Goal: Task Accomplishment & Management: Manage account settings

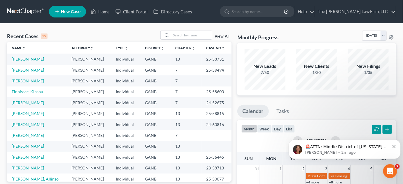
click at [394, 145] on icon "Dismiss notification" at bounding box center [394, 146] width 3 height 3
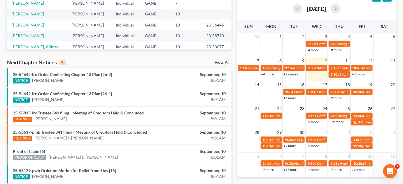
scroll to position [177, 0]
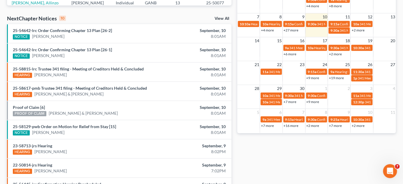
click at [85, 130] on div "NOTICE Kamilah Riley" at bounding box center [83, 133] width 140 height 6
click at [81, 127] on link "25-58129-pwb Order on Motion for Relief from Stay [15]" at bounding box center [64, 126] width 103 height 5
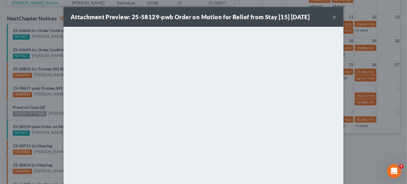
click at [333, 16] on button "×" at bounding box center [335, 16] width 4 height 7
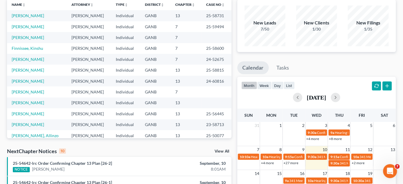
scroll to position [0, 0]
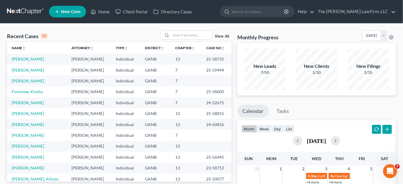
click at [28, 12] on link at bounding box center [25, 11] width 37 height 11
click at [225, 34] on link "View All" at bounding box center [222, 36] width 15 height 4
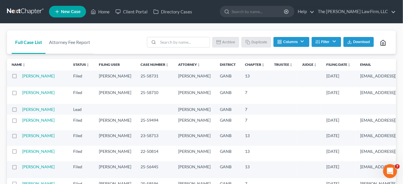
click at [348, 63] on icon "unfold_more" at bounding box center [350, 65] width 4 height 4
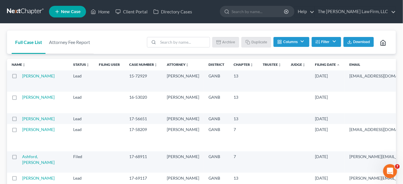
click at [337, 65] on icon "expand_less" at bounding box center [339, 65] width 4 height 4
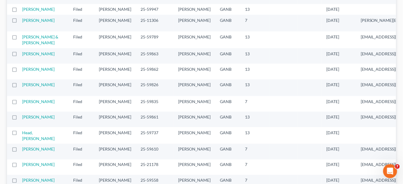
scroll to position [265, 0]
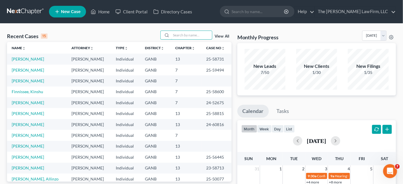
click at [190, 32] on input "search" at bounding box center [191, 35] width 41 height 8
type input "[PERSON_NAME]"
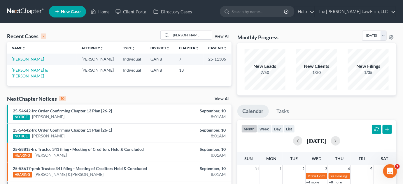
click at [36, 60] on link "[PERSON_NAME]" at bounding box center [28, 59] width 32 height 5
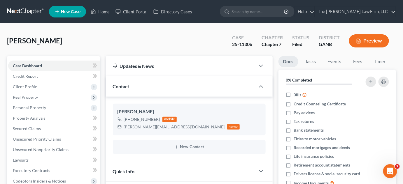
scroll to position [127, 0]
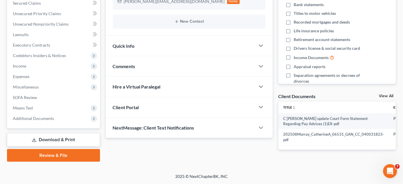
click at [51, 120] on span "Additional Documents" at bounding box center [33, 118] width 41 height 5
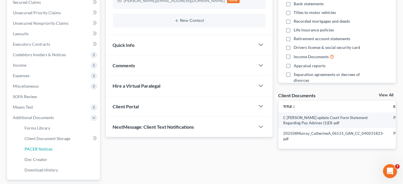
click at [60, 151] on link "PACER Notices" at bounding box center [60, 149] width 80 height 11
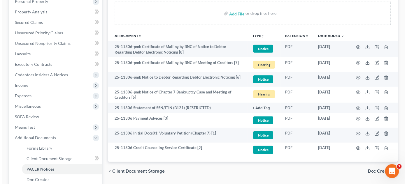
scroll to position [133, 0]
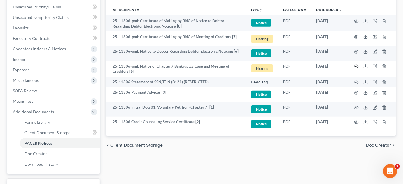
click at [355, 65] on icon "button" at bounding box center [357, 66] width 4 height 3
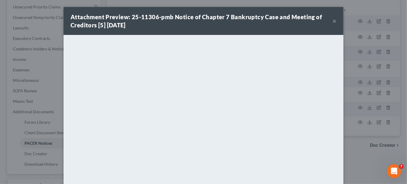
drag, startPoint x: 362, startPoint y: 160, endPoint x: 354, endPoint y: 154, distance: 9.8
click at [362, 160] on div "Attachment Preview: 25-11306-pmb Notice of Chapter 7 Bankruptcy Case and Meetin…" at bounding box center [203, 92] width 407 height 184
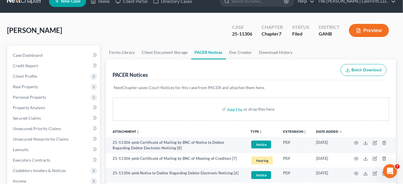
scroll to position [0, 0]
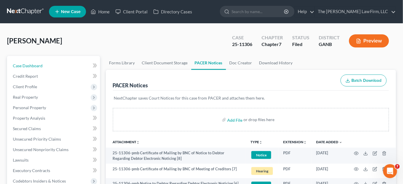
click at [29, 65] on span "Case Dashboard" at bounding box center [28, 65] width 30 height 5
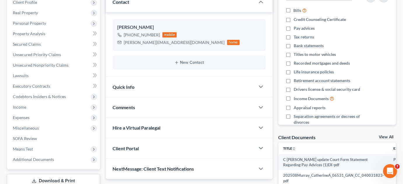
scroll to position [127, 0]
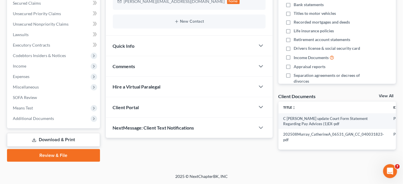
click at [124, 65] on span "Comments" at bounding box center [124, 67] width 22 height 6
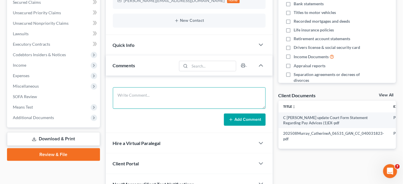
click at [137, 91] on textarea at bounding box center [189, 99] width 153 height 22
type textarea "HOWELL"
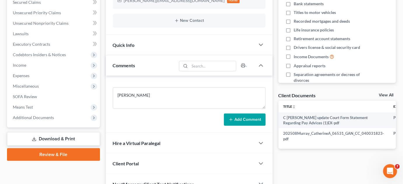
click at [249, 123] on button "Add Comment" at bounding box center [245, 120] width 42 height 12
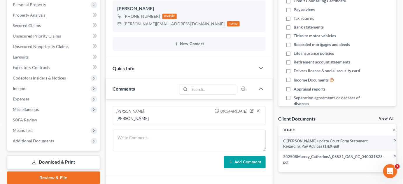
scroll to position [133, 0]
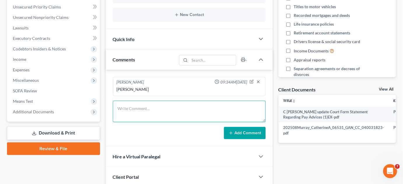
click at [137, 108] on textarea at bounding box center [189, 112] width 153 height 22
type textarea "Uploaded SSN, ID, 2024 thru AXOS"
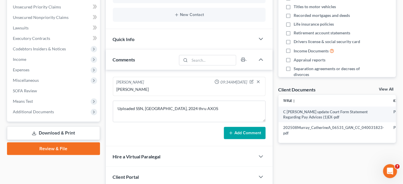
click at [242, 131] on button "Add Comment" at bounding box center [245, 133] width 42 height 12
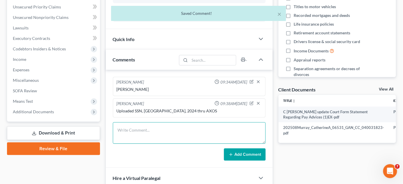
click at [164, 131] on textarea at bounding box center [189, 134] width 153 height 22
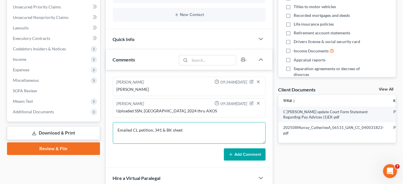
type textarea "Emailed CL petition, 341 & BK sheet"
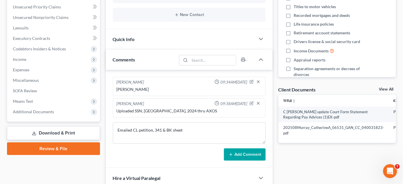
click at [254, 157] on button "Add Comment" at bounding box center [245, 155] width 42 height 12
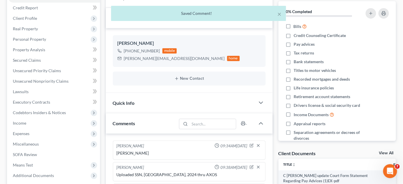
scroll to position [0, 0]
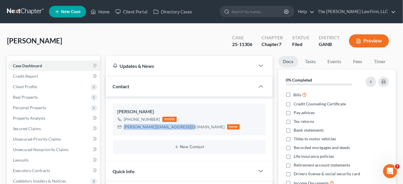
drag, startPoint x: 183, startPoint y: 127, endPoint x: 124, endPoint y: 129, distance: 59.0
click at [124, 129] on div "catherine_akies@rocketmail.com home" at bounding box center [179, 127] width 123 height 8
copy div "[PERSON_NAME][EMAIL_ADDRESS][DOMAIN_NAME]"
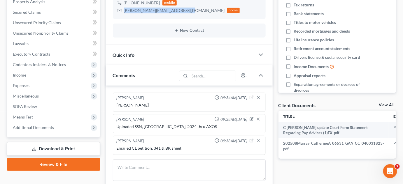
scroll to position [177, 0]
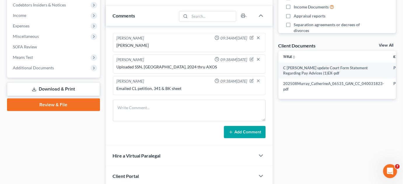
click at [47, 69] on span "Additional Documents" at bounding box center [33, 67] width 41 height 5
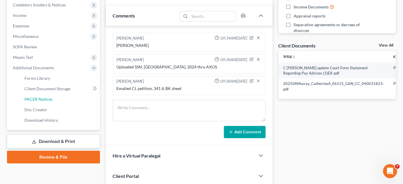
click at [36, 101] on span "PACER Notices" at bounding box center [39, 99] width 28 height 5
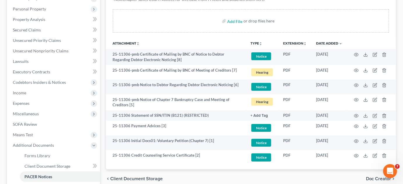
scroll to position [177, 0]
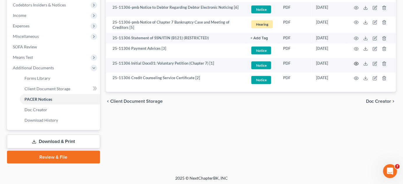
click at [358, 64] on icon "button" at bounding box center [356, 64] width 5 height 5
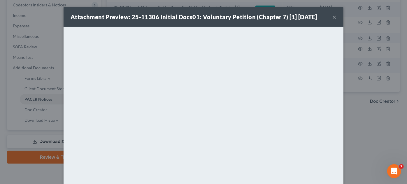
click at [379, 132] on div "Attachment Preview: 25-11306 Initial Docs01: Voluntary Petition (Chapter 7) [1]…" at bounding box center [203, 92] width 407 height 184
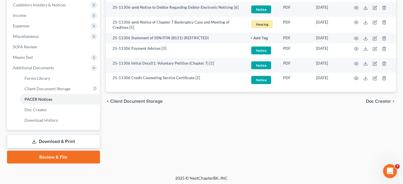
scroll to position [0, 0]
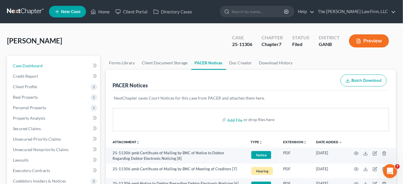
click at [68, 65] on link "Case Dashboard" at bounding box center [54, 66] width 92 height 11
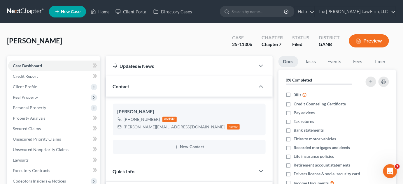
click at [255, 9] on input "search" at bounding box center [258, 11] width 53 height 11
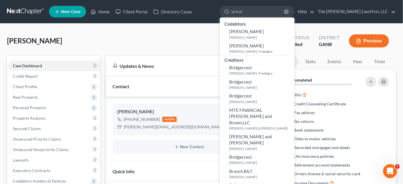
type input "bricola"
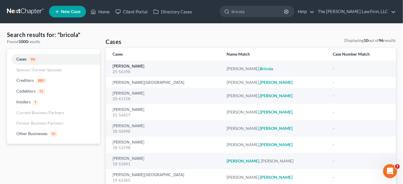
click at [133, 67] on link "Traylor, Bricola" at bounding box center [129, 67] width 32 height 4
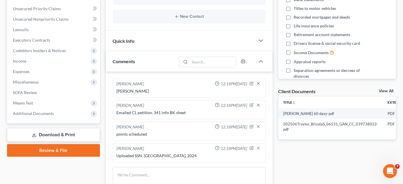
scroll to position [133, 0]
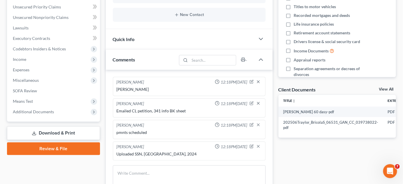
drag, startPoint x: 34, startPoint y: 112, endPoint x: 47, endPoint y: 137, distance: 28.3
click at [34, 112] on span "Additional Documents" at bounding box center [33, 111] width 41 height 5
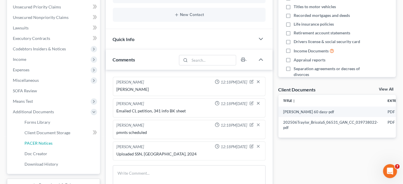
click at [46, 145] on span "PACER Notices" at bounding box center [39, 143] width 28 height 5
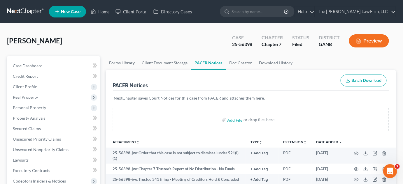
click at [254, 15] on input "search" at bounding box center [258, 11] width 53 height 11
type input "kilgore"
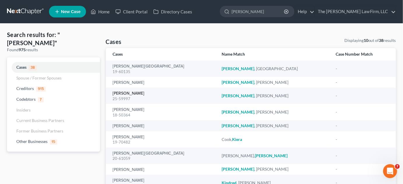
click at [128, 93] on link "[PERSON_NAME]" at bounding box center [129, 94] width 32 height 4
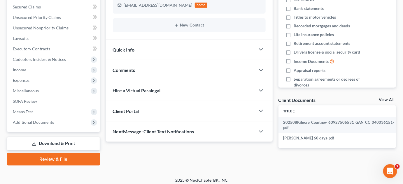
scroll to position [125, 0]
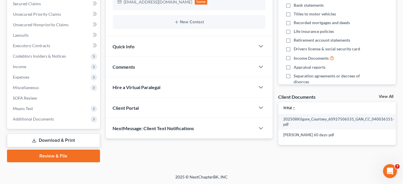
click at [38, 119] on span "Additional Documents" at bounding box center [33, 119] width 41 height 5
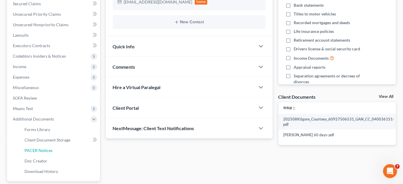
click at [52, 151] on link "PACER Notices" at bounding box center [60, 151] width 80 height 11
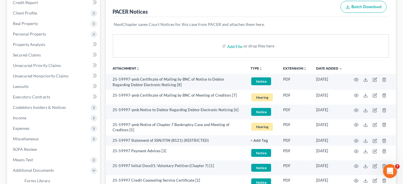
scroll to position [133, 0]
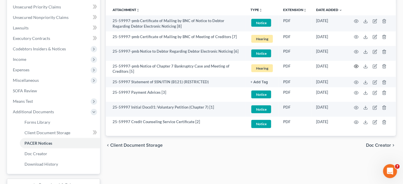
click at [356, 66] on icon "button" at bounding box center [356, 66] width 5 height 5
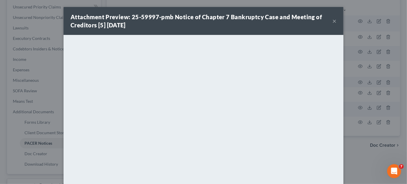
click at [375, 151] on div "Attachment Preview: 25-59997-pmb Notice of Chapter 7 Bankruptcy Case and Meetin…" at bounding box center [203, 92] width 407 height 184
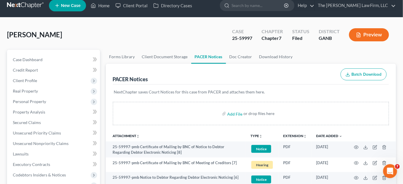
scroll to position [0, 0]
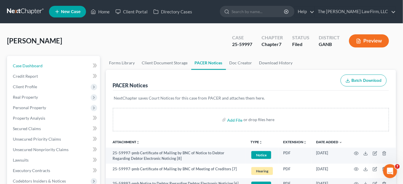
drag, startPoint x: 43, startPoint y: 66, endPoint x: 51, endPoint y: 70, distance: 9.1
click at [43, 66] on link "Case Dashboard" at bounding box center [54, 66] width 92 height 11
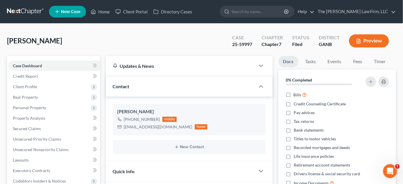
scroll to position [88, 0]
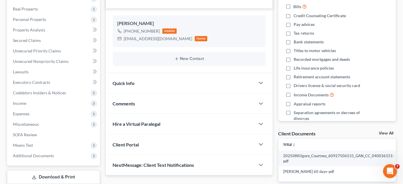
click at [126, 99] on div "Comments" at bounding box center [180, 104] width 149 height 20
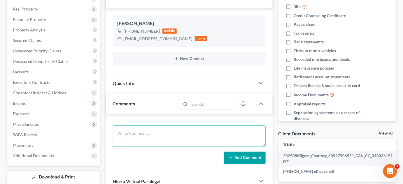
click at [138, 133] on textarea at bounding box center [189, 137] width 153 height 22
type textarea "SCARVER"
click at [229, 159] on button "Add Comment" at bounding box center [245, 158] width 42 height 12
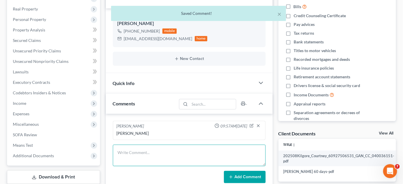
click at [167, 145] on textarea at bounding box center [189, 156] width 153 height 22
click at [167, 147] on textarea at bounding box center [189, 156] width 153 height 22
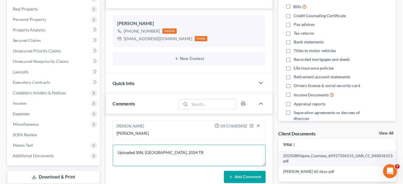
type textarea "Uploaded SSN, ID, 2024 TR"
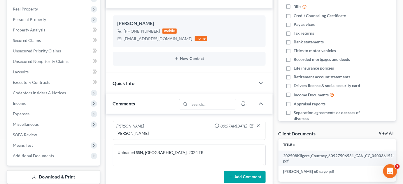
click at [243, 176] on button "Add Comment" at bounding box center [245, 177] width 42 height 12
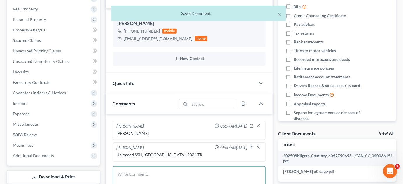
click at [150, 171] on textarea at bounding box center [189, 178] width 153 height 22
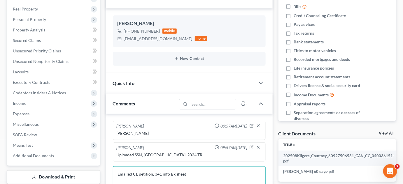
scroll to position [177, 0]
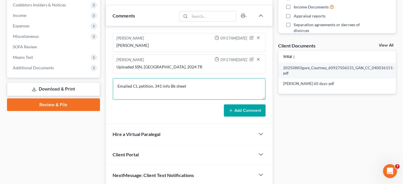
type textarea "Emailed CL petition, 341 info Bk sheet"
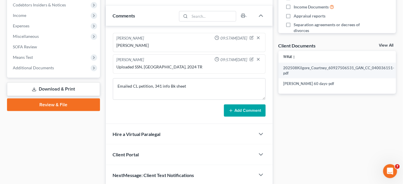
click at [254, 112] on button "Add Comment" at bounding box center [245, 111] width 42 height 12
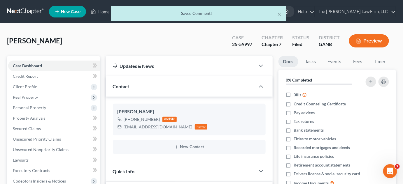
scroll to position [0, 0]
drag, startPoint x: 178, startPoint y: 129, endPoint x: 123, endPoint y: 129, distance: 55.2
click at [123, 129] on div "courtneykilgore12@gmail.com home" at bounding box center [163, 127] width 90 height 8
copy div "[EMAIL_ADDRESS][DOMAIN_NAME]"
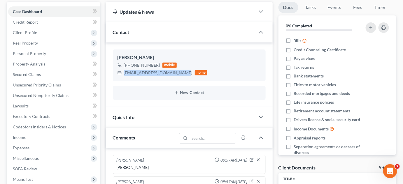
scroll to position [177, 0]
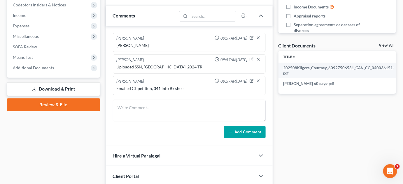
click at [48, 67] on span "Additional Documents" at bounding box center [33, 67] width 41 height 5
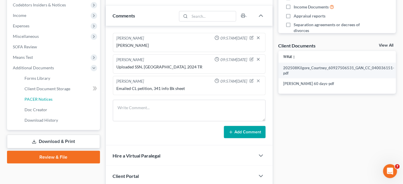
click at [45, 99] on span "PACER Notices" at bounding box center [39, 99] width 28 height 5
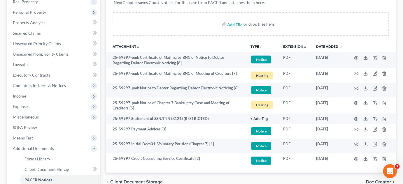
scroll to position [133, 0]
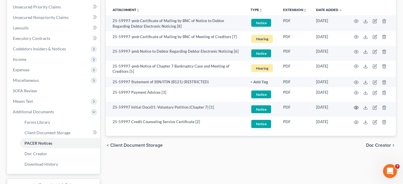
click at [358, 107] on icon "button" at bounding box center [356, 108] width 5 height 5
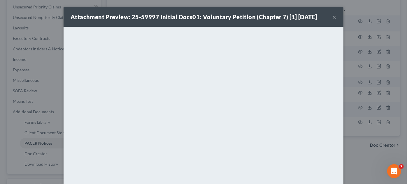
click at [377, 163] on div "Attachment Preview: 25-59997 Initial Docs01: Voluntary Petition (Chapter 7) [1]…" at bounding box center [203, 92] width 407 height 184
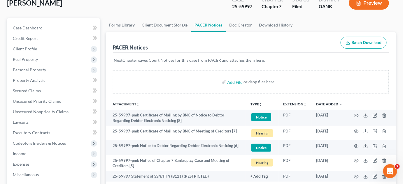
scroll to position [0, 0]
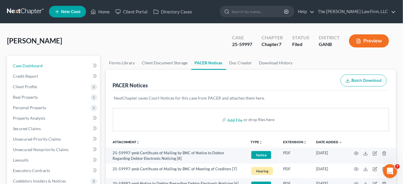
click at [32, 66] on span "Case Dashboard" at bounding box center [28, 65] width 30 height 5
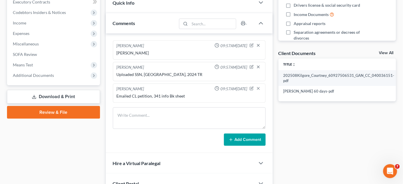
scroll to position [177, 0]
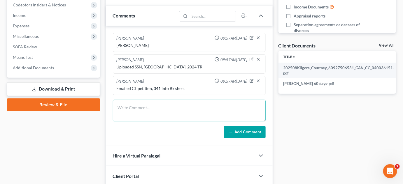
click at [142, 106] on textarea at bounding box center [189, 111] width 153 height 22
type textarea "pmnts scheduled"
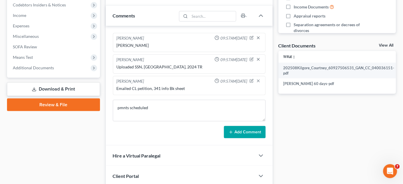
click at [244, 141] on div "Monika Black 09:57AM, 09/10/2025 SCARVER Monika Black 09:57AM, 09/10/2025 Uploa…" at bounding box center [189, 86] width 167 height 120
click at [243, 135] on button "Add Comment" at bounding box center [245, 132] width 42 height 12
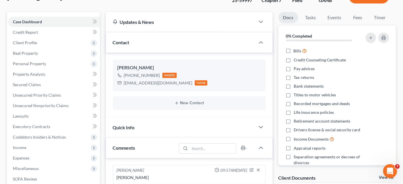
scroll to position [0, 0]
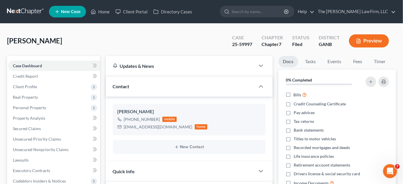
click at [253, 12] on input "search" at bounding box center [258, 11] width 53 height 11
type input "wright"
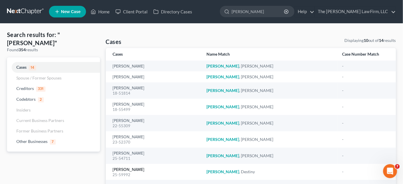
click at [132, 169] on link "[PERSON_NAME]" at bounding box center [129, 170] width 32 height 4
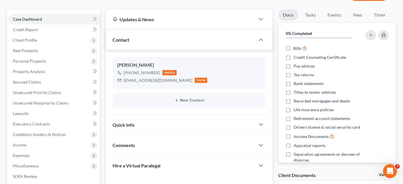
scroll to position [125, 0]
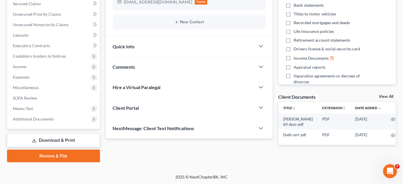
click at [69, 118] on span "Additional Documents" at bounding box center [54, 119] width 92 height 11
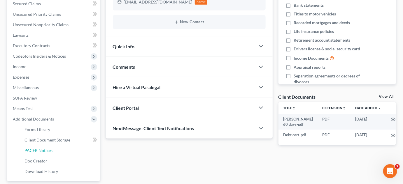
click at [54, 152] on link "PACER Notices" at bounding box center [60, 151] width 80 height 11
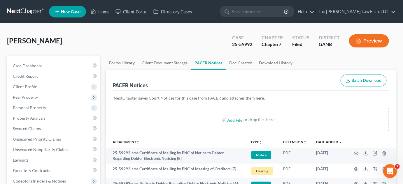
scroll to position [133, 0]
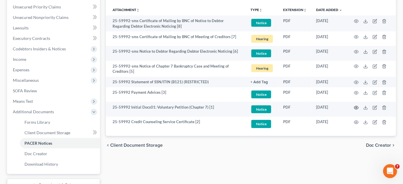
click at [356, 107] on icon "button" at bounding box center [356, 108] width 5 height 5
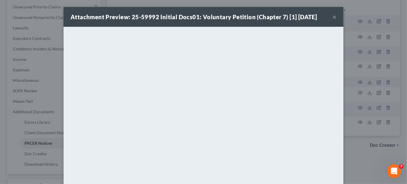
drag, startPoint x: 349, startPoint y: 163, endPoint x: 360, endPoint y: 140, distance: 25.5
click at [349, 162] on div "Attachment Preview: 25-59992 Initial Docs01: Voluntary Petition (Chapter 7) [1]…" at bounding box center [203, 92] width 407 height 184
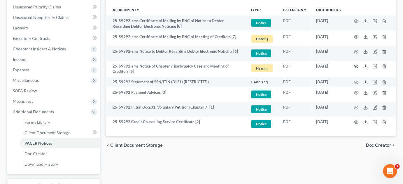
click at [356, 66] on icon "button" at bounding box center [356, 66] width 5 height 5
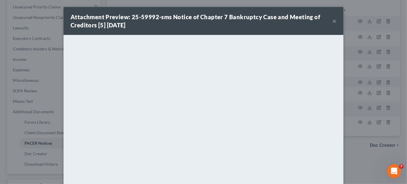
click at [365, 148] on div "Attachment Preview: 25-59992-sms Notice of Chapter 7 Bankruptcy Case and Meetin…" at bounding box center [203, 92] width 407 height 184
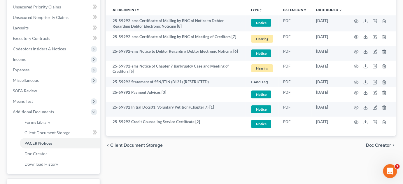
drag, startPoint x: 220, startPoint y: 147, endPoint x: 215, endPoint y: 141, distance: 7.6
click at [220, 147] on div "chevron_left Client Document Storage Doc Creator chevron_right" at bounding box center [251, 145] width 291 height 19
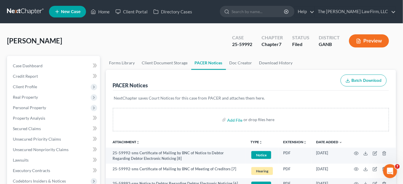
scroll to position [44, 0]
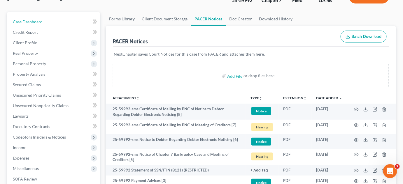
click at [29, 22] on span "Case Dashboard" at bounding box center [28, 21] width 30 height 5
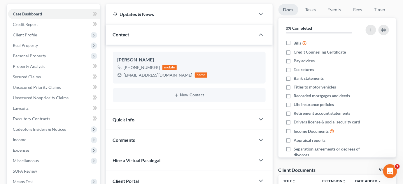
scroll to position [88, 0]
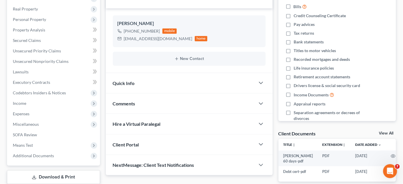
click at [133, 104] on span "Comments" at bounding box center [124, 104] width 22 height 6
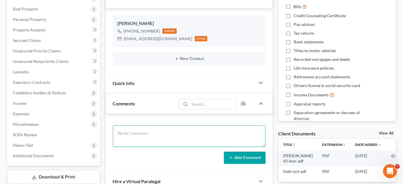
click at [144, 137] on textarea at bounding box center [189, 137] width 153 height 22
type textarea "COOPER"
click at [237, 158] on button "Add Comment" at bounding box center [245, 158] width 42 height 12
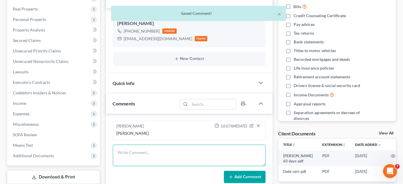
click at [139, 147] on textarea at bounding box center [189, 156] width 153 height 22
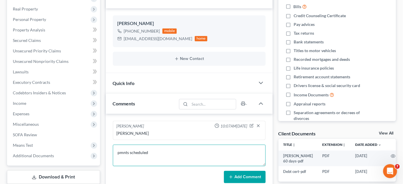
type textarea "pmnts scheduled"
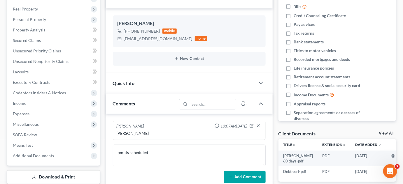
click at [245, 177] on button "Add Comment" at bounding box center [245, 177] width 42 height 12
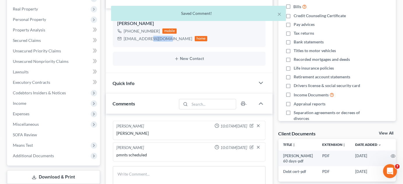
drag, startPoint x: 166, startPoint y: 39, endPoint x: 136, endPoint y: 40, distance: 29.5
click at [146, 40] on div "[EMAIL_ADDRESS][DOMAIN_NAME]" at bounding box center [158, 39] width 69 height 6
drag, startPoint x: 136, startPoint y: 40, endPoint x: 123, endPoint y: 41, distance: 13.1
click at [126, 41] on div "[EMAIL_ADDRESS][DOMAIN_NAME]" at bounding box center [158, 39] width 69 height 6
click at [123, 41] on div "wdestiny24@gmail.com home" at bounding box center [163, 39] width 90 height 8
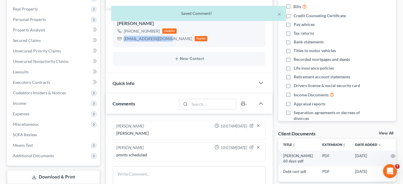
drag, startPoint x: 166, startPoint y: 39, endPoint x: 124, endPoint y: 38, distance: 41.2
click at [124, 38] on div "[EMAIL_ADDRESS][DOMAIN_NAME]" at bounding box center [158, 39] width 69 height 6
copy div "[EMAIL_ADDRESS][DOMAIN_NAME]"
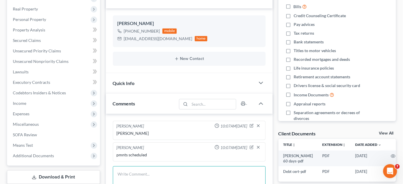
click at [179, 173] on textarea at bounding box center [189, 178] width 153 height 22
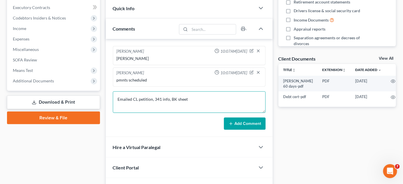
scroll to position [199, 0]
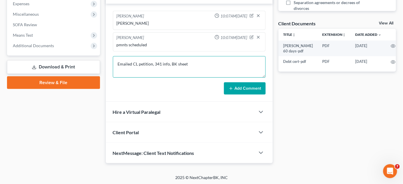
type textarea "Emailed CL petition, 341 info, BK sheet"
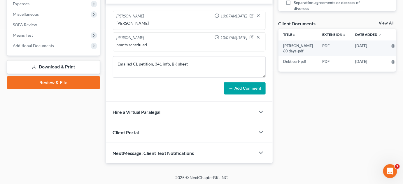
click at [264, 86] on button "Add Comment" at bounding box center [245, 89] width 42 height 12
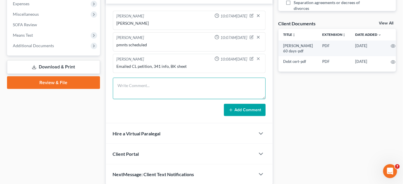
click at [151, 89] on textarea at bounding box center [189, 89] width 153 height 22
type textarea "Uploaded SSN, ID, 2024 TR"
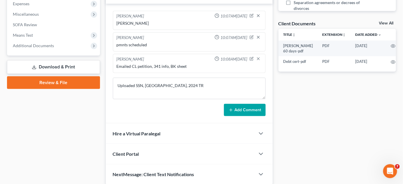
click at [242, 111] on button "Add Comment" at bounding box center [245, 110] width 42 height 12
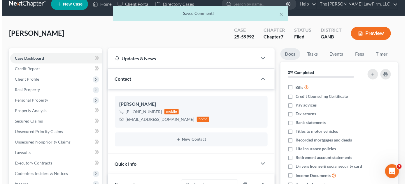
scroll to position [0, 0]
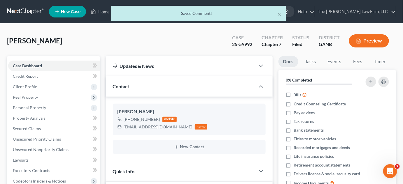
click at [269, 31] on div "Case 25-59992 Chapter Chapter 7 Status Filed District GANB Preview" at bounding box center [310, 41] width 171 height 21
click at [278, 14] on button "×" at bounding box center [280, 14] width 4 height 7
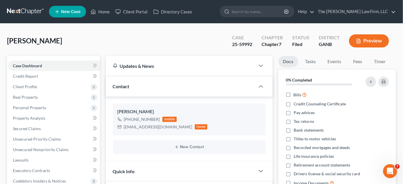
click at [265, 13] on input "search" at bounding box center [258, 11] width 53 height 11
type input "lampbeth"
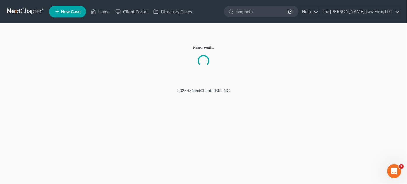
click at [257, 11] on input "lampbeth" at bounding box center [262, 11] width 53 height 11
type input "lambeth"
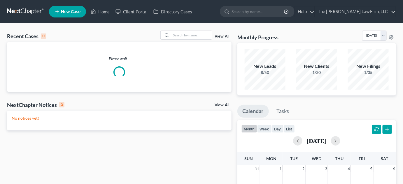
click at [264, 13] on input "search" at bounding box center [258, 11] width 53 height 11
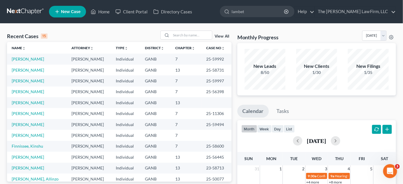
type input "lambeth"
click at [181, 35] on input "search" at bounding box center [191, 35] width 41 height 8
type input "lambeth"
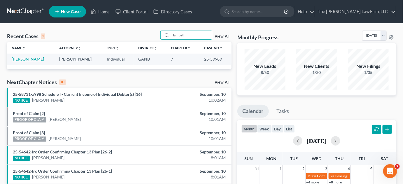
click at [36, 60] on link "[PERSON_NAME]" at bounding box center [28, 59] width 32 height 5
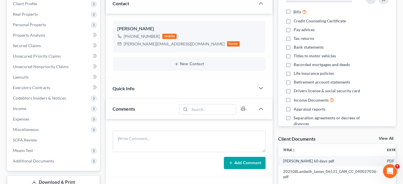
scroll to position [88, 0]
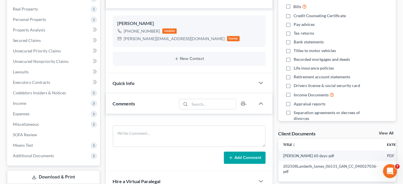
click at [46, 154] on span "Additional Documents" at bounding box center [33, 156] width 41 height 5
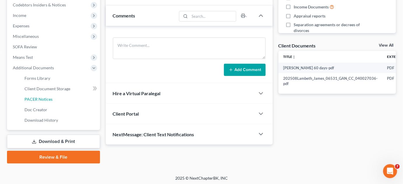
click at [40, 97] on span "PACER Notices" at bounding box center [39, 99] width 28 height 5
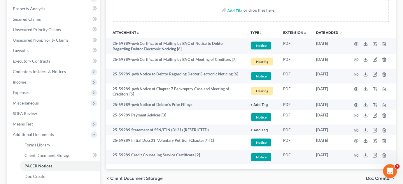
scroll to position [133, 0]
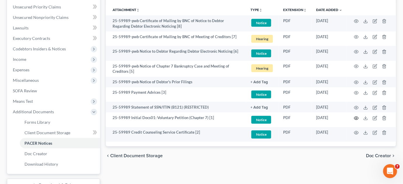
click at [358, 118] on icon "button" at bounding box center [356, 118] width 5 height 5
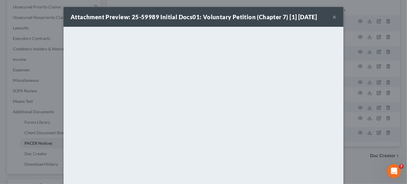
click at [364, 167] on div "Attachment Preview: 25-59989 Initial Docs01: Voluntary Petition (Chapter 7) [1]…" at bounding box center [203, 92] width 407 height 184
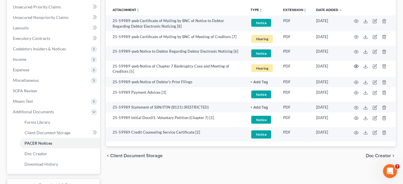
click at [356, 65] on icon "button" at bounding box center [356, 66] width 5 height 5
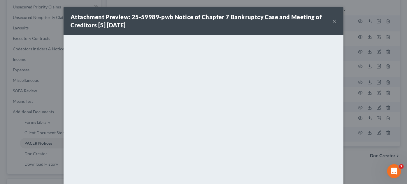
click at [360, 148] on div "Attachment Preview: 25-59989-pwb Notice of Chapter 7 Bankruptcy Case and Meetin…" at bounding box center [203, 92] width 407 height 184
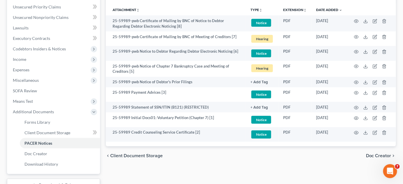
scroll to position [0, 0]
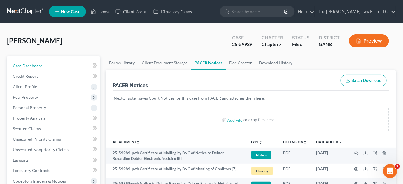
click at [51, 66] on link "Case Dashboard" at bounding box center [54, 66] width 92 height 11
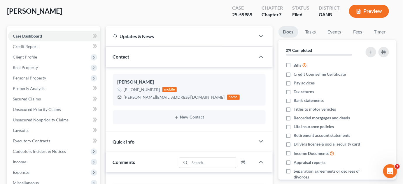
scroll to position [88, 0]
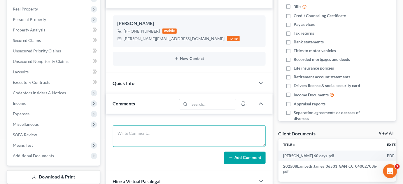
click at [126, 138] on textarea at bounding box center [189, 137] width 153 height 22
type textarea "COOPER"
click at [232, 159] on icon at bounding box center [231, 158] width 5 height 5
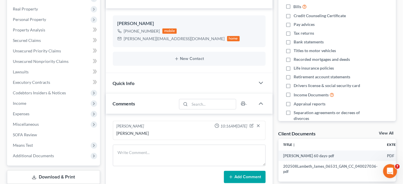
drag, startPoint x: 141, startPoint y: 143, endPoint x: 143, endPoint y: 150, distance: 7.5
click at [141, 144] on div "Monika Black 10:16AM, 09/10/2025 COOPER Add Comment" at bounding box center [189, 152] width 167 height 77
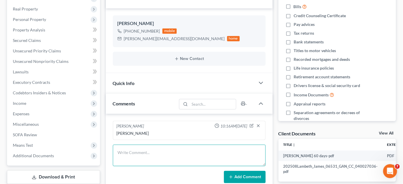
click at [143, 150] on textarea at bounding box center [189, 156] width 153 height 22
type textarea "Uploaded SSN, ID, 2024 TR"
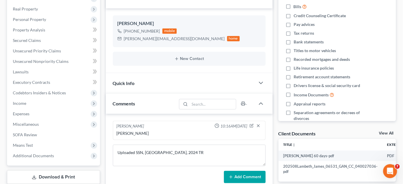
click at [237, 175] on button "Add Comment" at bounding box center [245, 177] width 42 height 12
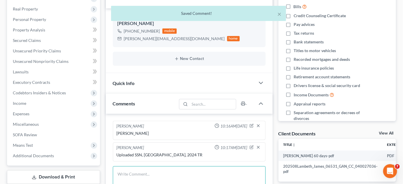
click at [184, 171] on textarea at bounding box center [189, 178] width 153 height 22
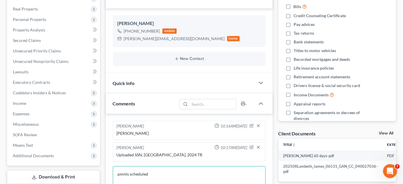
scroll to position [177, 0]
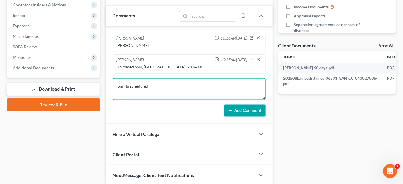
type textarea "pmnts scheduled"
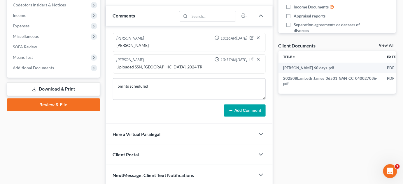
click at [250, 114] on button "Add Comment" at bounding box center [245, 111] width 42 height 12
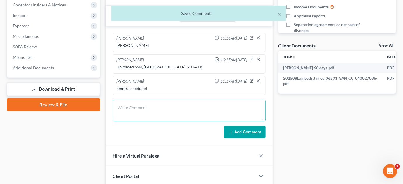
click at [171, 103] on textarea at bounding box center [189, 111] width 153 height 22
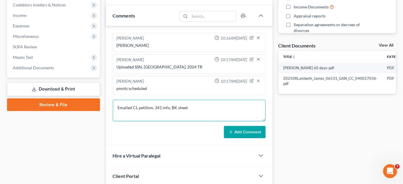
type textarea "Emailed CL petition, 341 info, BK sheet"
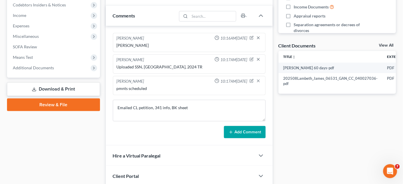
click at [257, 133] on button "Add Comment" at bounding box center [245, 132] width 42 height 12
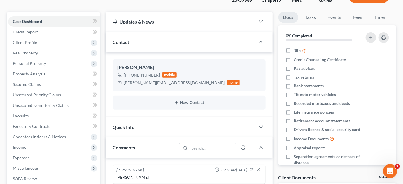
scroll to position [44, 0]
drag, startPoint x: 163, startPoint y: 83, endPoint x: 123, endPoint y: 83, distance: 40.0
click at [123, 83] on div "james.23883@gmail.com home" at bounding box center [179, 83] width 123 height 8
copy div "[PERSON_NAME][EMAIL_ADDRESS][DOMAIN_NAME]"
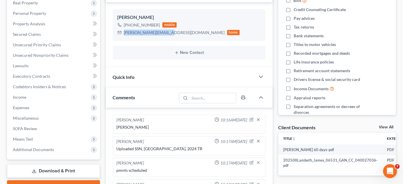
scroll to position [0, 0]
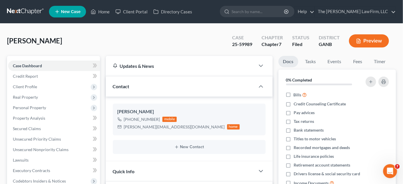
click at [265, 7] on input "search" at bounding box center [258, 11] width 53 height 11
type input "mitchell"
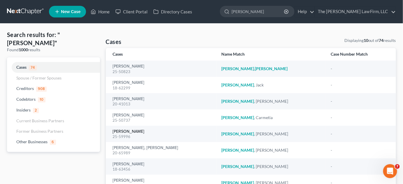
click at [128, 130] on link "[PERSON_NAME]" at bounding box center [129, 132] width 32 height 4
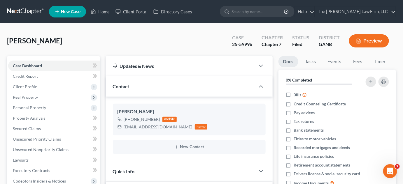
click at [263, 13] on input "search" at bounding box center [258, 11] width 53 height 11
click at [251, 11] on input "search" at bounding box center [258, 11] width 53 height 11
type input "mack"
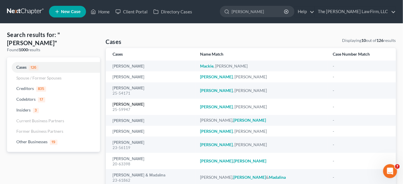
click at [122, 106] on link "[PERSON_NAME]" at bounding box center [129, 105] width 32 height 4
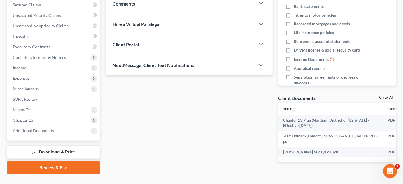
scroll to position [133, 0]
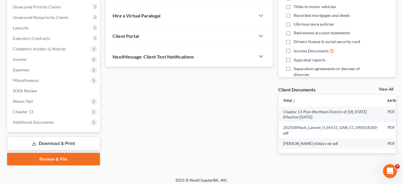
click at [40, 120] on span "Additional Documents" at bounding box center [33, 122] width 41 height 5
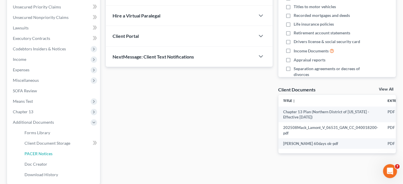
click at [43, 153] on span "PACER Notices" at bounding box center [39, 153] width 28 height 5
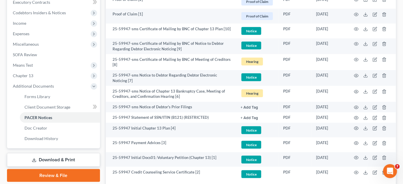
scroll to position [211, 0]
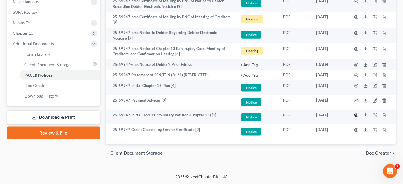
click at [358, 115] on icon "button" at bounding box center [356, 115] width 5 height 5
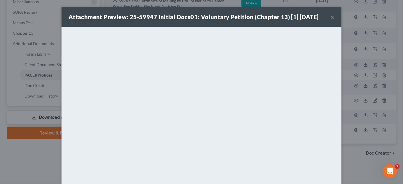
scroll to position [210, 0]
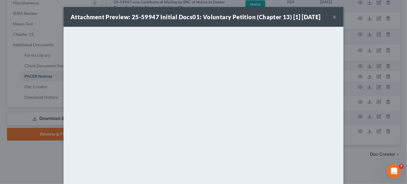
click at [365, 156] on div "Attachment Preview: 25-59947 Initial Docs01: Voluntary Petition (Chapter 13) [1…" at bounding box center [203, 92] width 407 height 184
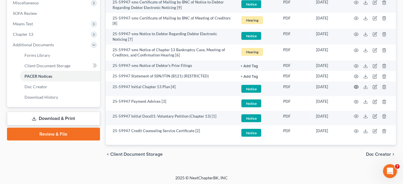
click at [355, 86] on icon "button" at bounding box center [356, 87] width 5 height 5
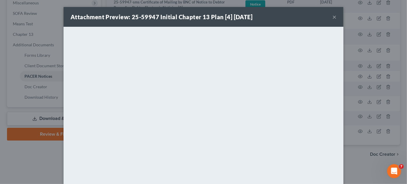
click at [333, 17] on button "×" at bounding box center [335, 16] width 4 height 7
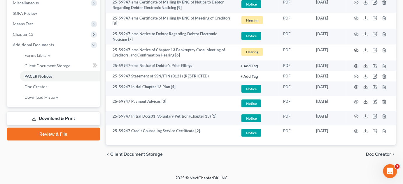
click at [357, 50] on circle "button" at bounding box center [356, 50] width 1 height 1
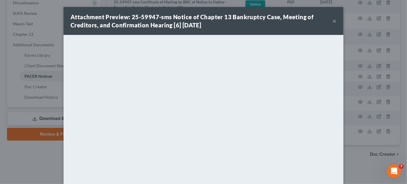
click at [359, 173] on div "Attachment Preview: 25-59947-sms Notice of Chapter 13 Bankruptcy Case, Meeting …" at bounding box center [203, 92] width 407 height 184
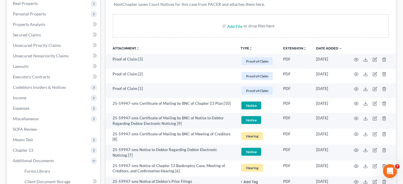
scroll to position [33, 0]
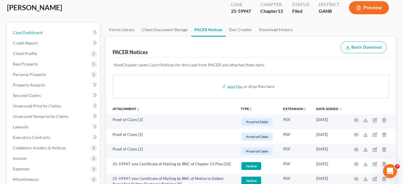
click at [28, 31] on span "Case Dashboard" at bounding box center [28, 32] width 30 height 5
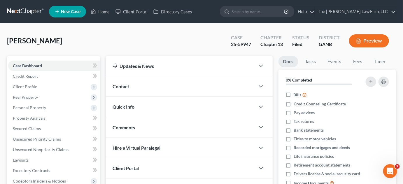
click at [149, 90] on div "Contact" at bounding box center [180, 86] width 149 height 20
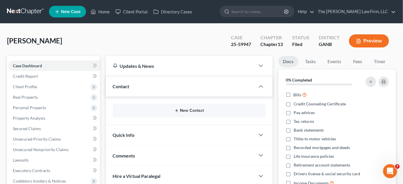
click at [200, 112] on button "New Contact" at bounding box center [190, 111] width 144 height 5
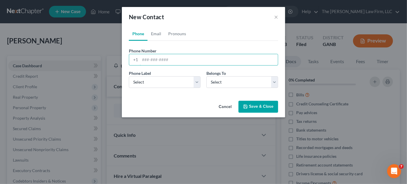
paste input "404) 729-7383‬"
click at [152, 58] on input "404) 729-7383‬" at bounding box center [209, 59] width 138 height 11
type input "404-729-7383‬"
click at [155, 83] on select "Select Mobile Home Work Other" at bounding box center [165, 82] width 72 height 12
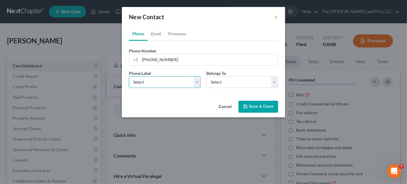
select select "0"
click at [129, 76] on select "Select Mobile Home Work Other" at bounding box center [165, 82] width 72 height 12
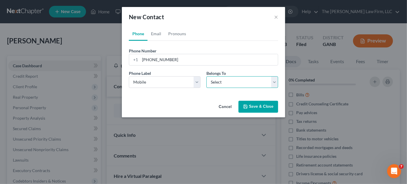
click at [233, 87] on select "Select Client Other" at bounding box center [243, 82] width 72 height 12
select select "0"
click at [207, 76] on select "Select Client Other" at bounding box center [243, 82] width 72 height 12
drag, startPoint x: 154, startPoint y: 36, endPoint x: 168, endPoint y: 83, distance: 49.7
click at [154, 36] on link "Email" at bounding box center [156, 34] width 17 height 14
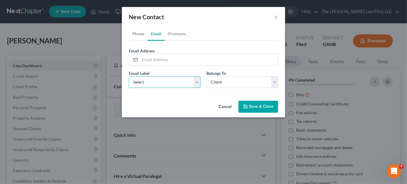
click at [161, 84] on select "Select Home Work Other" at bounding box center [165, 82] width 72 height 12
select select "0"
click at [129, 76] on select "Select Home Work Other" at bounding box center [165, 82] width 72 height 12
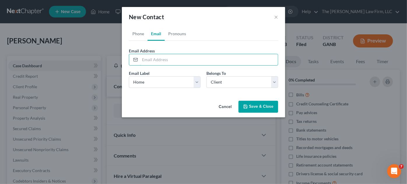
paste input "lamont.mack@pestnation.com"
type input "lamont.mack@pestnation.com"
click at [265, 104] on button "Save & Close" at bounding box center [259, 107] width 40 height 12
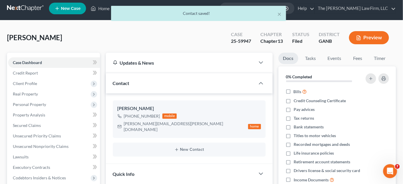
scroll to position [44, 0]
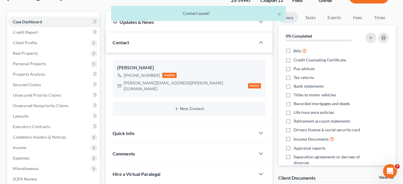
click at [131, 144] on div "Comments" at bounding box center [180, 154] width 149 height 20
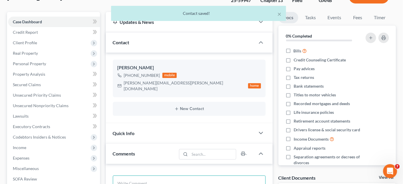
click at [138, 176] on textarea at bounding box center [189, 187] width 153 height 22
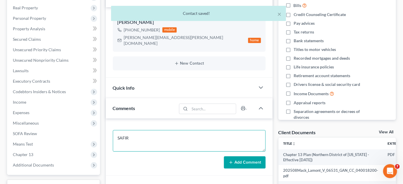
scroll to position [158, 0]
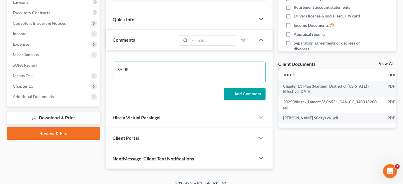
type textarea "SAFIR"
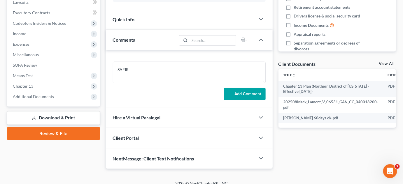
click at [257, 88] on button "Add Comment" at bounding box center [245, 94] width 42 height 12
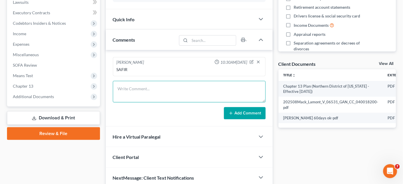
click at [148, 81] on textarea at bounding box center [189, 92] width 153 height 22
type textarea "Emailed CL petition, plan 341 & pmnt info"
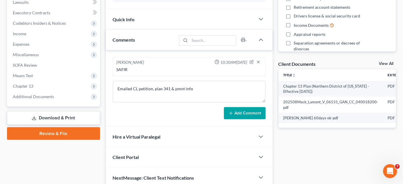
click at [247, 109] on button "Add Comment" at bounding box center [245, 113] width 42 height 12
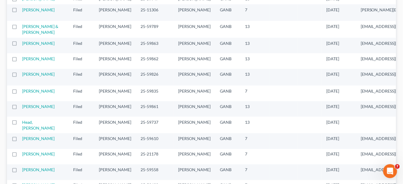
scroll to position [221, 0]
